Goal: Information Seeking & Learning: Check status

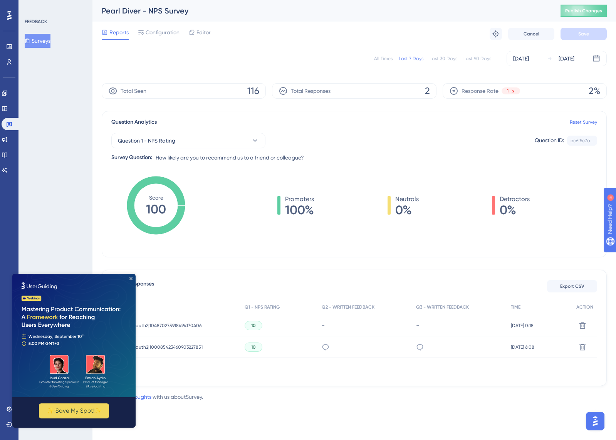
click at [130, 278] on icon "Close Preview" at bounding box center [130, 278] width 3 height 3
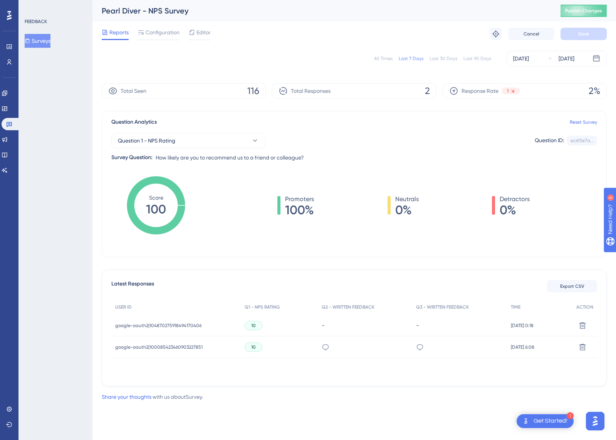
click at [384, 59] on div "All Times" at bounding box center [383, 58] width 18 height 6
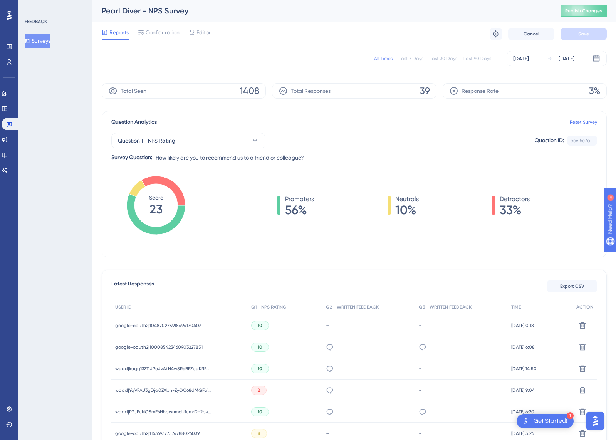
click at [188, 327] on span "google-oauth2|104870275918494170406" at bounding box center [158, 326] width 86 height 6
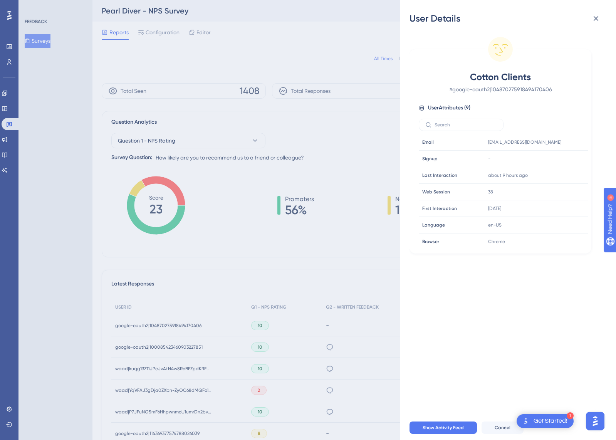
click at [212, 287] on div "User Details Cotton Clients # google-oauth2|104870275918494170406 User Attribut…" at bounding box center [308, 220] width 616 height 440
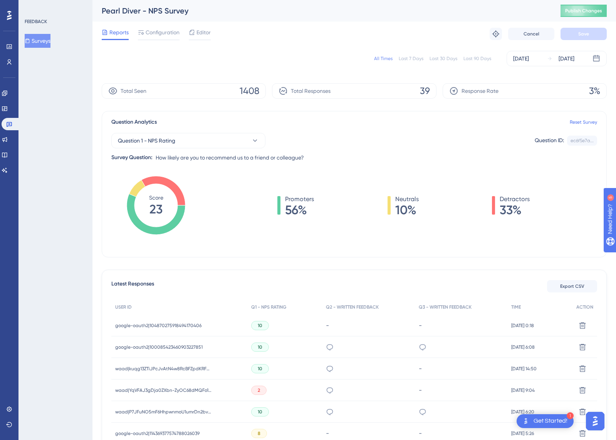
click at [184, 346] on span "google-oauth2|100085423460903227851" at bounding box center [158, 347] width 87 height 6
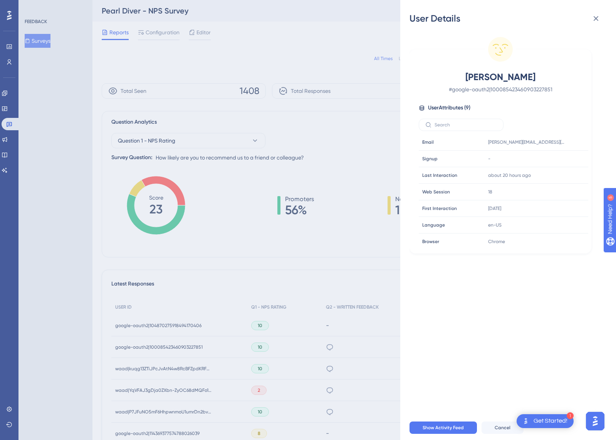
click at [323, 348] on div "User Details [PERSON_NAME] # google-oauth2|100085423460903227851 User Attribute…" at bounding box center [308, 220] width 616 height 440
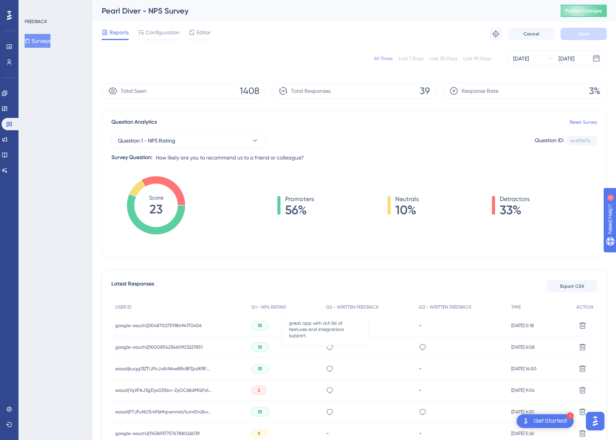
click at [327, 348] on icon at bounding box center [330, 347] width 7 height 6
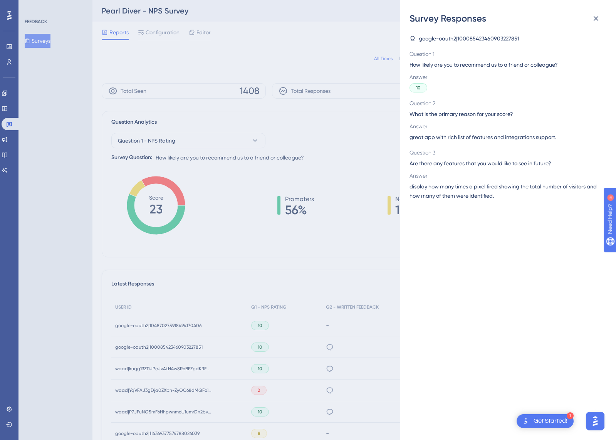
click at [239, 275] on div "Survey Responses google-oauth2|100085423460903227851 Question 1 How likely are …" at bounding box center [308, 220] width 616 height 440
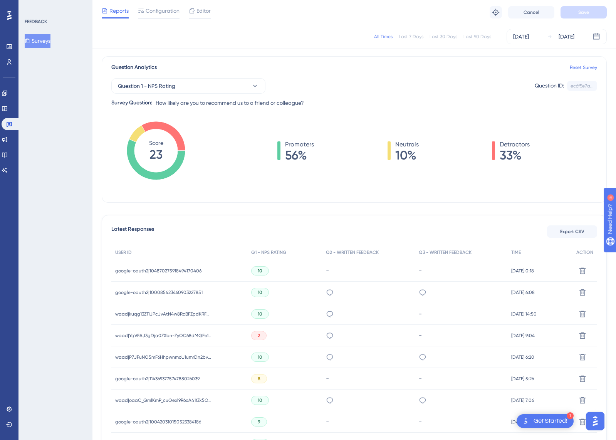
scroll to position [64, 0]
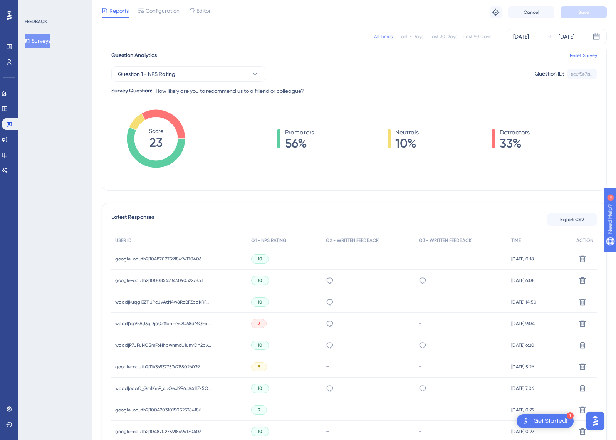
click at [257, 327] on div "2" at bounding box center [258, 323] width 15 height 9
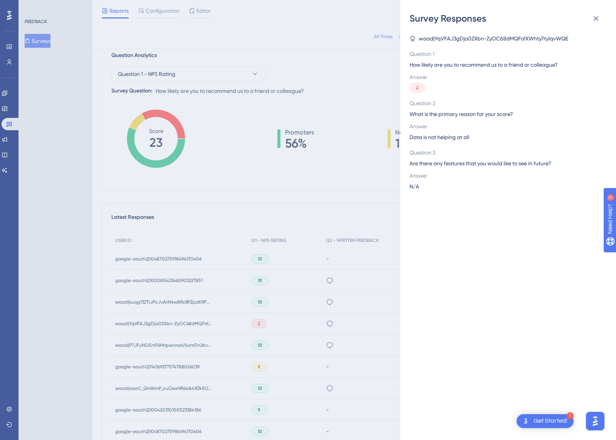
click at [222, 325] on div "Survey Responses waad|YqVFAJ3gDja0ZXbn-ZyOC68dMQFo1XWhty7tyIqvWQE Question 1 Ho…" at bounding box center [308, 220] width 616 height 440
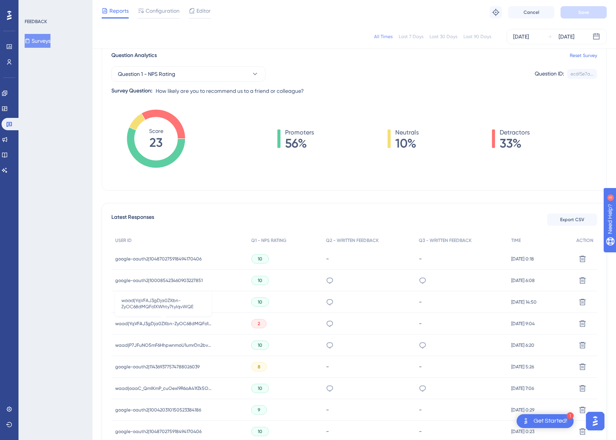
click at [188, 325] on span "waad|YqVFAJ3gDja0ZXbn-ZyOC68dMQFo1XWhty7tyIqvWQE" at bounding box center [163, 324] width 96 height 6
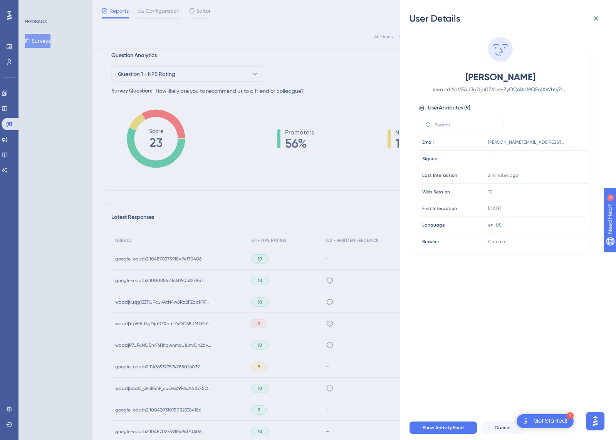
click at [188, 325] on div "User Details [PERSON_NAME] # [PERSON_NAME]|YqVFAJ3gDja0ZXbn-ZyOC68dMQFo1XWhty7t…" at bounding box center [308, 220] width 616 height 440
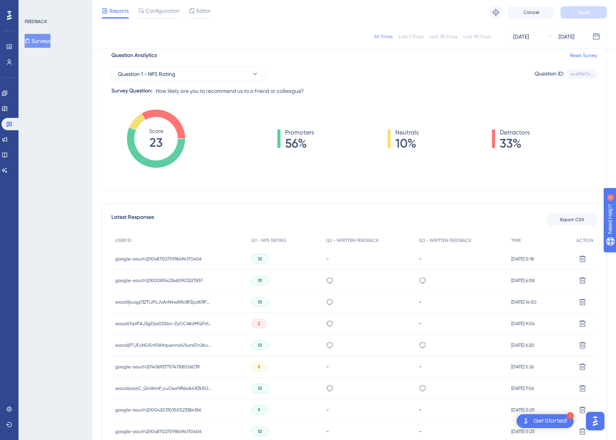
click at [226, 348] on div "waad|P7JFuNO5mF6HhpwnmoU1umrDn2bvBLUoqUreVb9pAGw waad|P7JFuNO5mF6HhpwnmoU1umrDn…" at bounding box center [179, 346] width 136 height 22
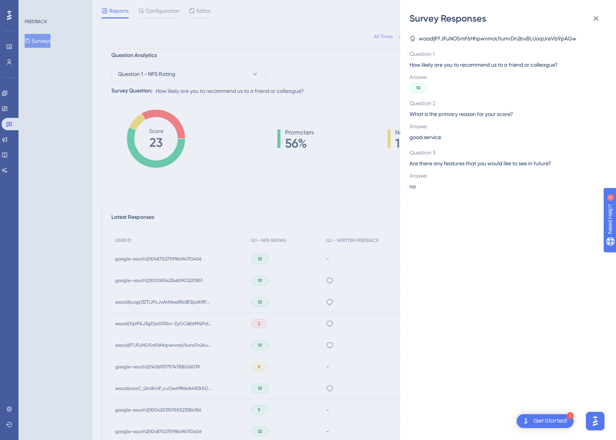
click at [225, 348] on div "Survey Responses waad|P7JFuNO5mF6HhpwnmoU1umrDn2bvBLUoqUreVb9pAGw Question 1 Ho…" at bounding box center [308, 220] width 616 height 440
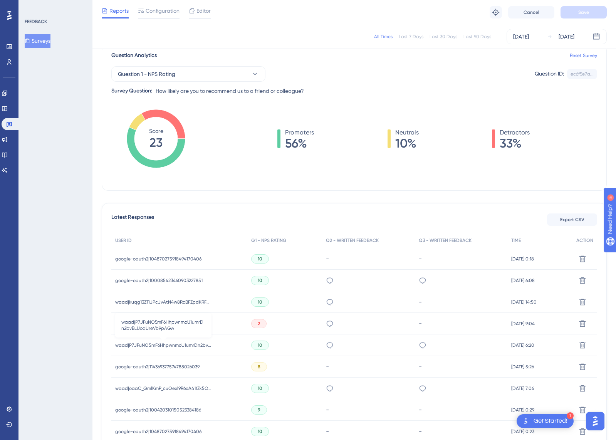
click at [192, 346] on span "waad|P7JFuNO5mF6HhpwnmoU1umrDn2bvBLUoqUreVb9pAGw" at bounding box center [163, 345] width 96 height 6
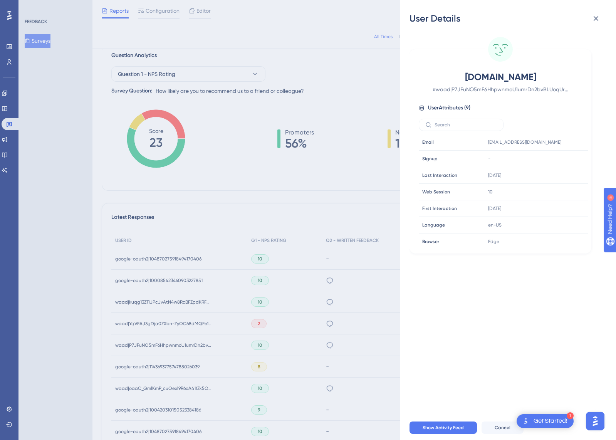
click at [330, 349] on div "User Details [DOMAIN_NAME] # waad|P7JFuNO5mF6HhpwnmoU1umrDn2bvBLUoqUreVb9pAGw U…" at bounding box center [308, 220] width 616 height 440
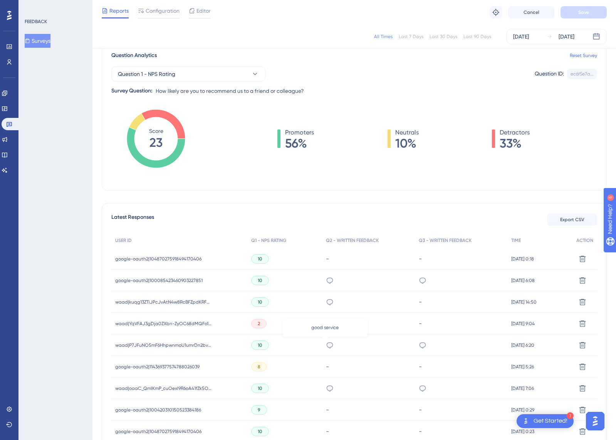
click at [327, 346] on icon at bounding box center [330, 345] width 7 height 6
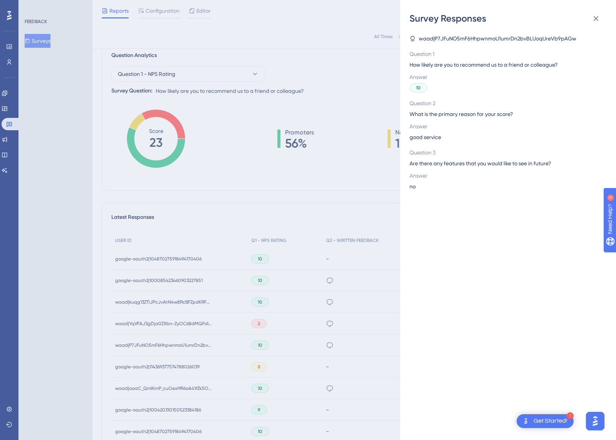
click at [237, 304] on div "Survey Responses waad|P7JFuNO5mF6HhpwnmoU1umrDn2bvBLUoqUreVb9pAGw Question 1 Ho…" at bounding box center [308, 220] width 616 height 440
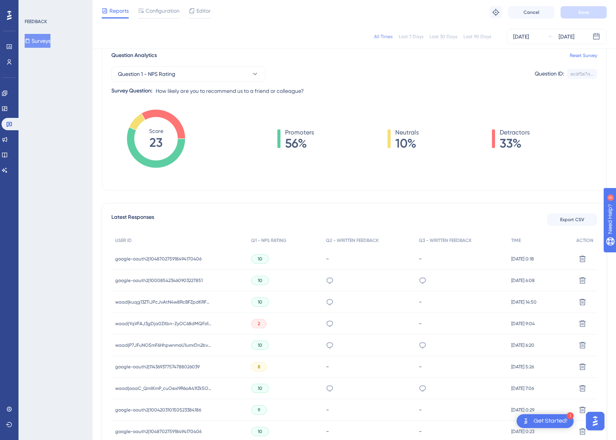
click at [180, 369] on span "google-oauth2|114369377574788026039" at bounding box center [157, 367] width 84 height 6
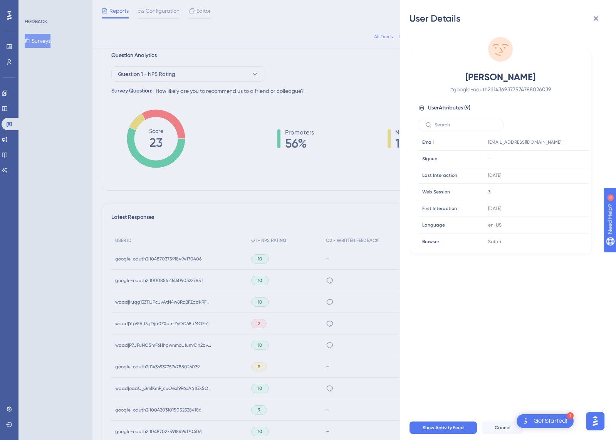
click at [180, 368] on div "User Details [PERSON_NAME] # google-oauth2|114369377574788026039 User Attribute…" at bounding box center [308, 220] width 616 height 440
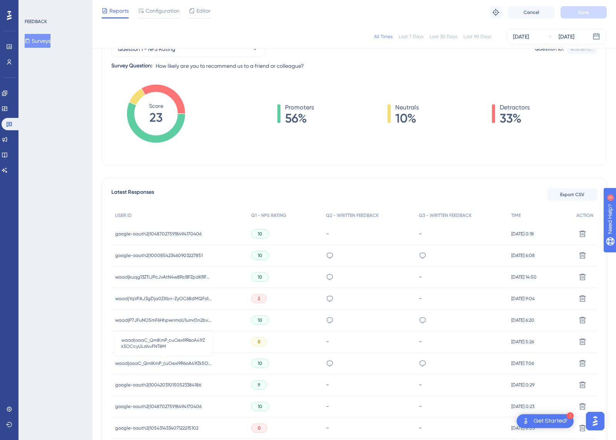
scroll to position [90, 0]
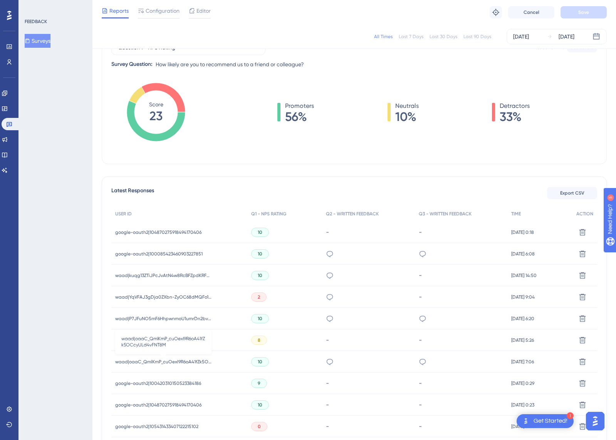
click at [182, 360] on span "waad|oaaC_QmlKmP_cuOexl9R6oA41fZk5OCcyULd4vFNT8M" at bounding box center [163, 362] width 96 height 6
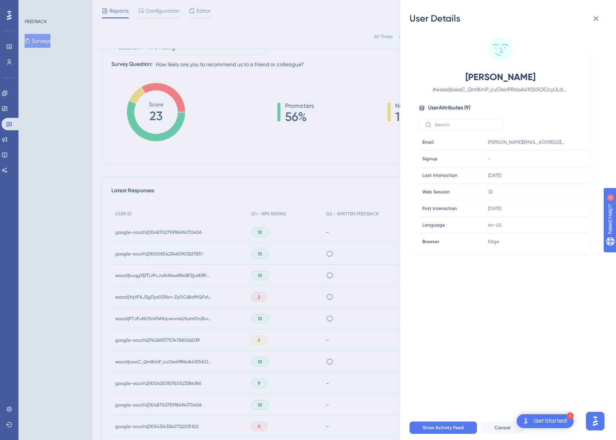
click at [185, 386] on div "User Details [PERSON_NAME] # [PERSON_NAME]|oaaC_QmlKmP_cuOexl9R6oA41fZk5OCcyULd…" at bounding box center [308, 220] width 616 height 440
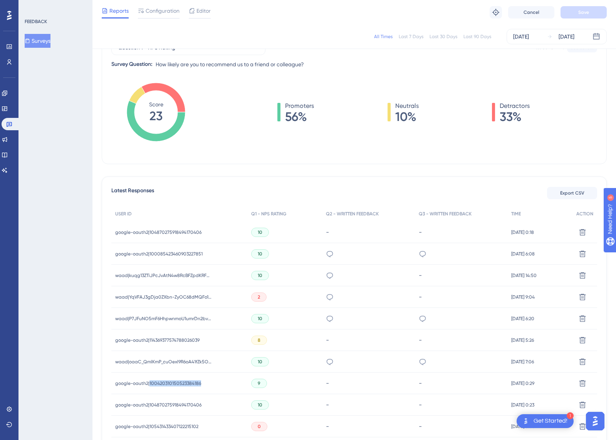
click at [185, 385] on span "google-oauth2|100420310150523384186" at bounding box center [158, 383] width 86 height 6
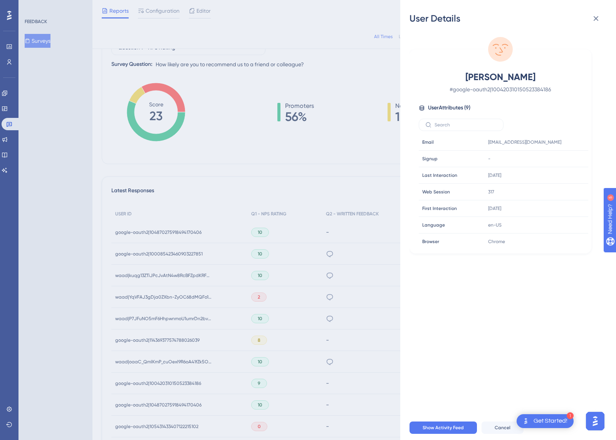
click at [184, 404] on div "User Details [PERSON_NAME] # google-oauth2|100420310150523384186 User Attribute…" at bounding box center [308, 220] width 616 height 440
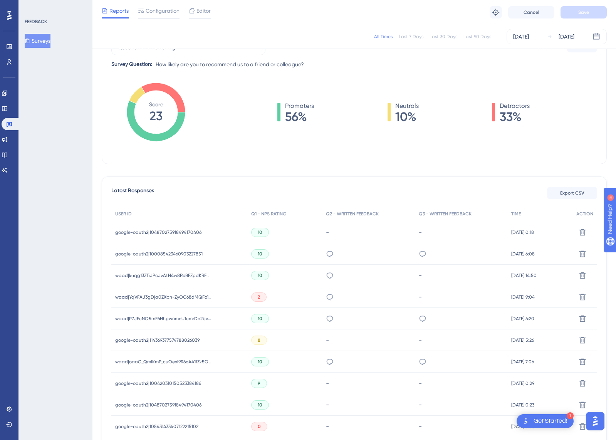
click at [184, 406] on span "google-oauth2|104870275918494170406" at bounding box center [158, 405] width 86 height 6
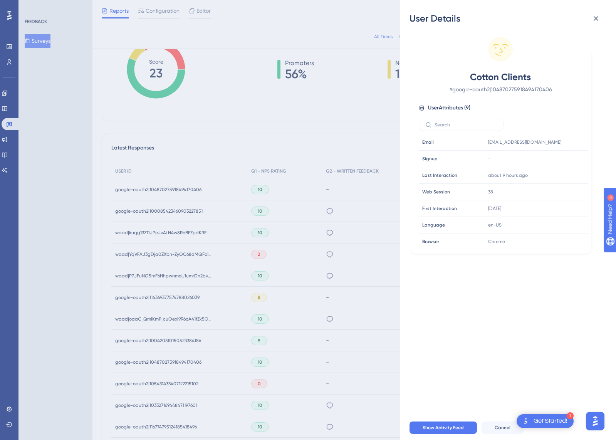
scroll to position [134, 0]
click at [184, 389] on div "User Details Cotton Clients # google-oauth2|104870275918494170406 User Attribut…" at bounding box center [308, 220] width 616 height 440
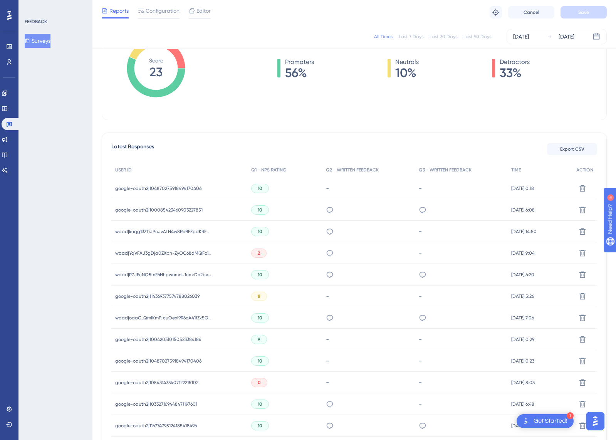
click at [184, 386] on div "google-oauth2|105431433407122215102 google-oauth2|105431433407122215102" at bounding box center [156, 383] width 83 height 22
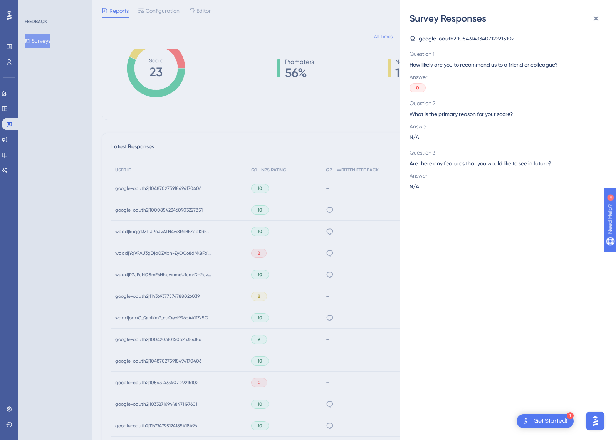
click at [184, 406] on div "Survey Responses google-oauth2|105431433407122215102 Question 1 How likely are …" at bounding box center [308, 220] width 616 height 440
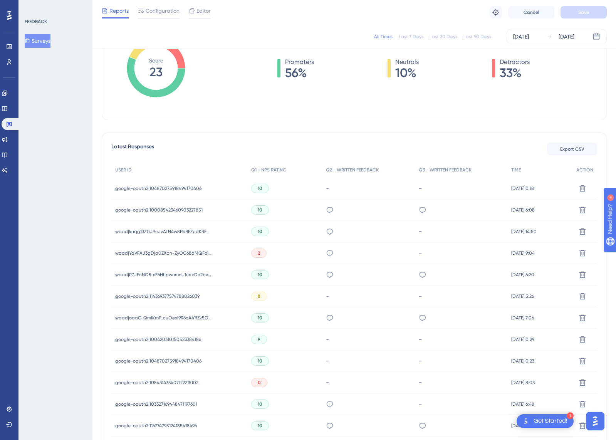
click at [184, 406] on span "google-oauth2|103327169448471197601" at bounding box center [156, 404] width 82 height 6
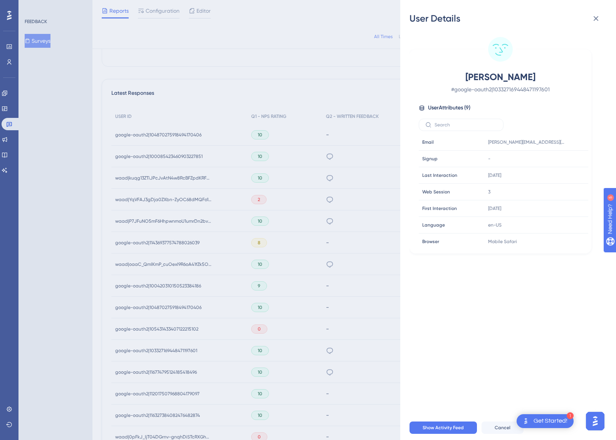
scroll to position [197, 0]
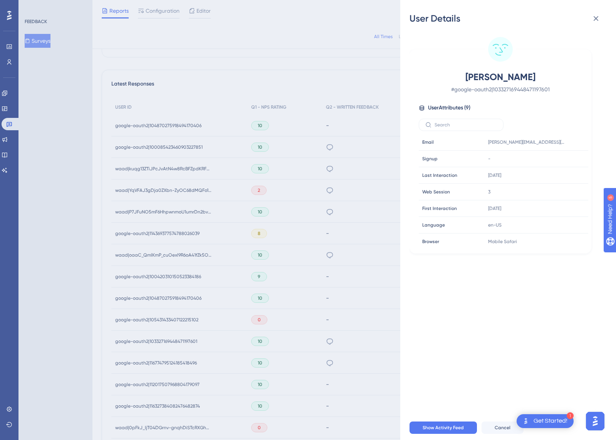
click at [177, 370] on div "User Details [PERSON_NAME] # google-oauth2|103327169448471197601 User Attribute…" at bounding box center [308, 220] width 616 height 440
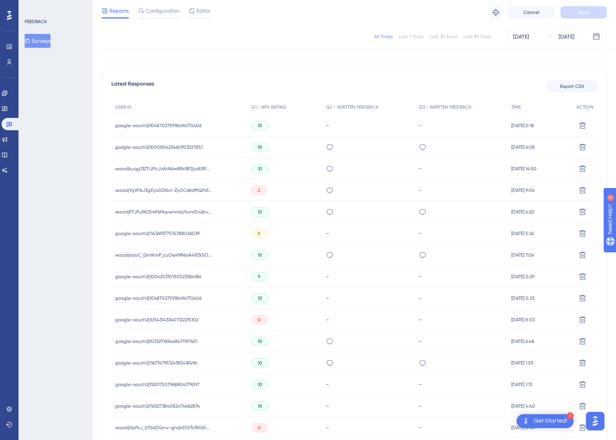
scroll to position [0, 0]
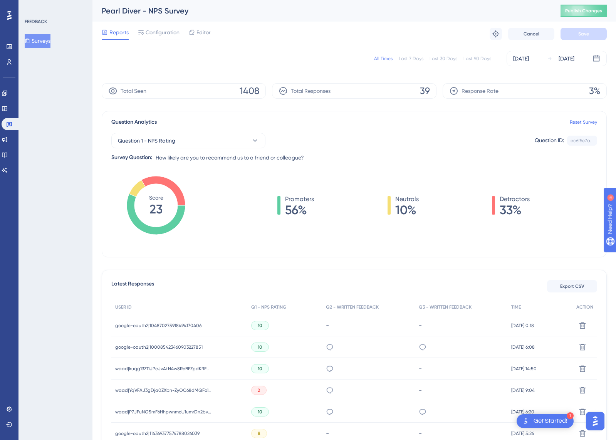
click at [383, 58] on div "All Times" at bounding box center [383, 58] width 18 height 6
